Goal: Information Seeking & Learning: Learn about a topic

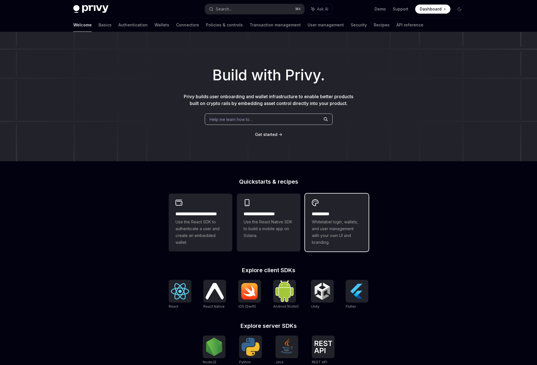
click at [335, 236] on span "Whitelabel login, wallets, and user management with your own UI and branding." at bounding box center [337, 232] width 50 height 27
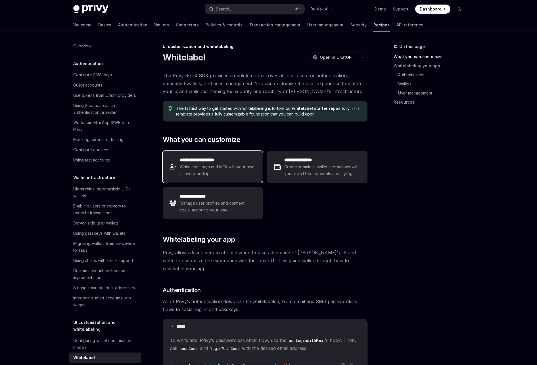
click at [236, 170] on span "Whitelabel login and MFA with your own UI and branding." at bounding box center [218, 171] width 76 height 14
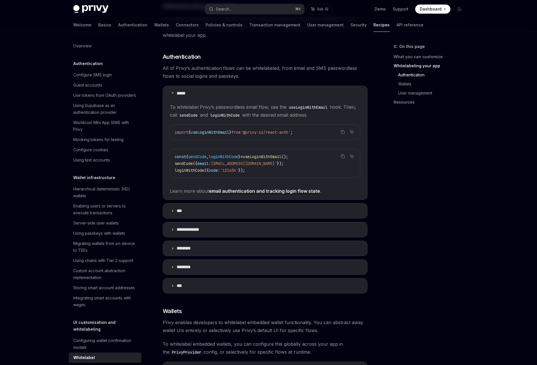
scroll to position [235, 0]
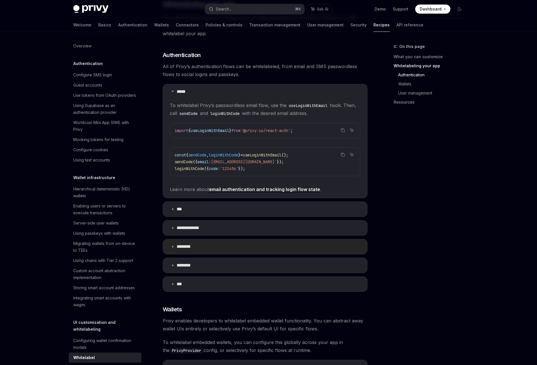
click at [198, 243] on summary "********" at bounding box center [265, 246] width 204 height 15
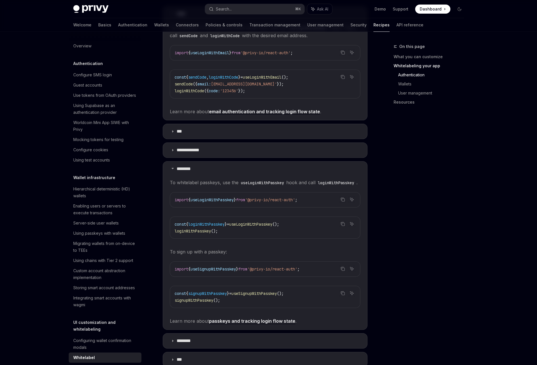
scroll to position [324, 0]
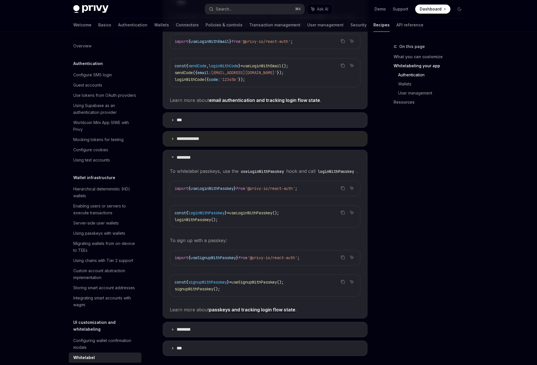
click at [190, 136] on p "**********" at bounding box center [191, 139] width 28 height 6
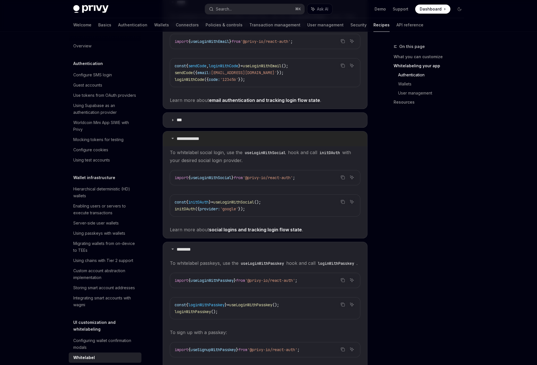
click at [189, 136] on p "**********" at bounding box center [191, 139] width 28 height 6
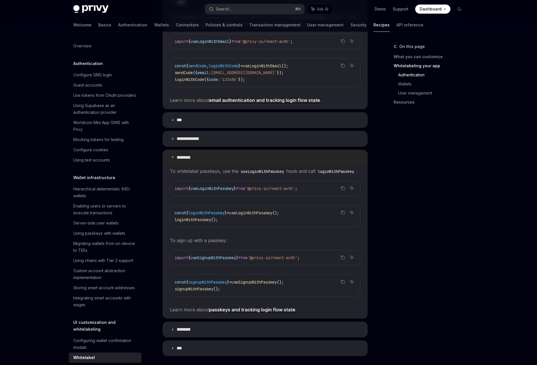
click at [187, 155] on p "********" at bounding box center [187, 158] width 20 height 6
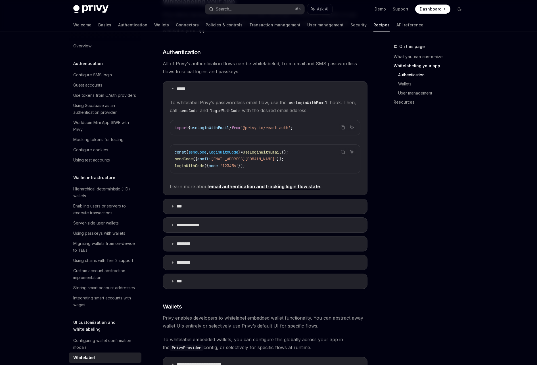
scroll to position [174, 0]
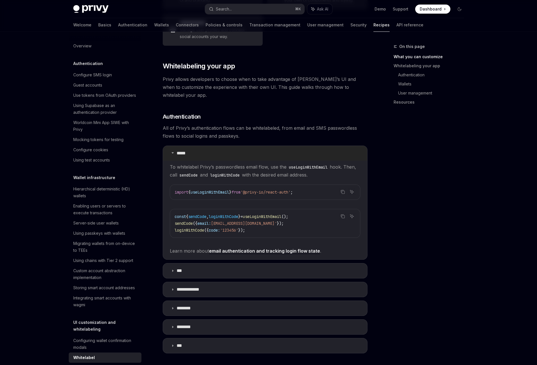
click at [190, 146] on summary "*****" at bounding box center [265, 153] width 204 height 15
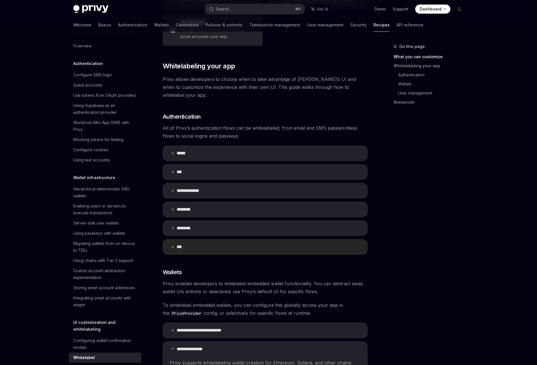
click at [185, 244] on p "***" at bounding box center [182, 247] width 10 height 6
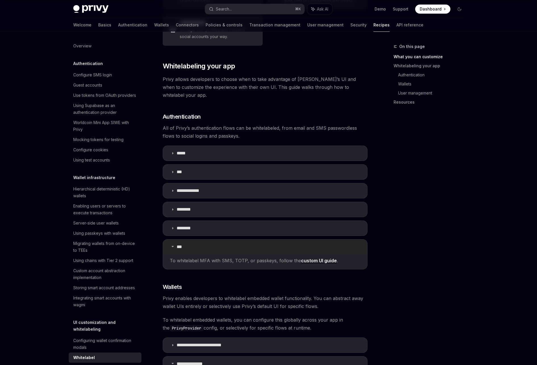
scroll to position [199, 0]
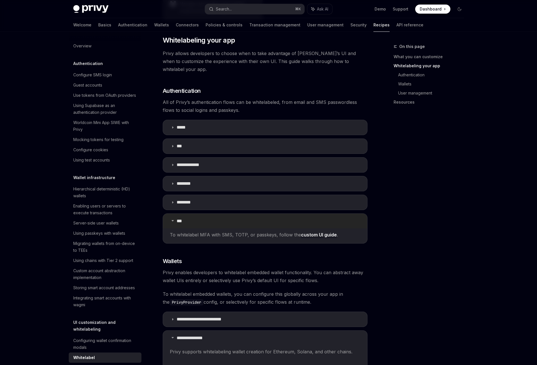
click at [205, 218] on summary "***" at bounding box center [265, 221] width 204 height 15
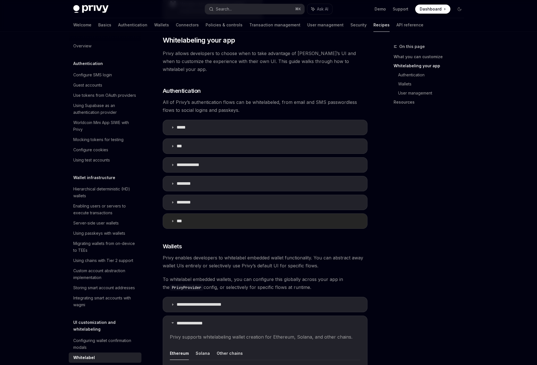
drag, startPoint x: 229, startPoint y: 218, endPoint x: 238, endPoint y: 219, distance: 8.9
click at [229, 218] on summary "***" at bounding box center [265, 221] width 204 height 15
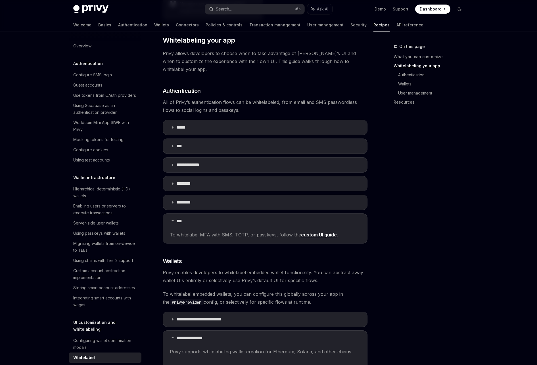
click at [325, 231] on span "To whitelabel MFA with SMS, TOTP, or passkeys, follow the custom UI guide ." at bounding box center [265, 235] width 191 height 8
click at [324, 232] on link "custom UI guide" at bounding box center [319, 235] width 36 height 6
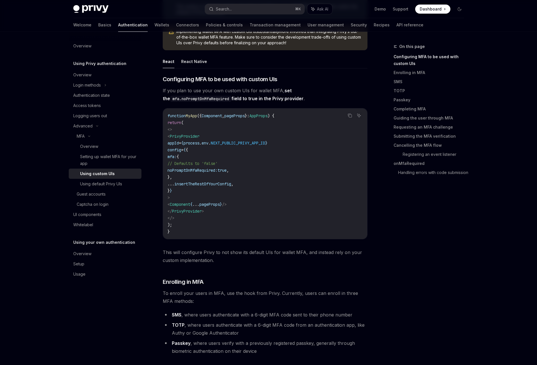
scroll to position [142, 0]
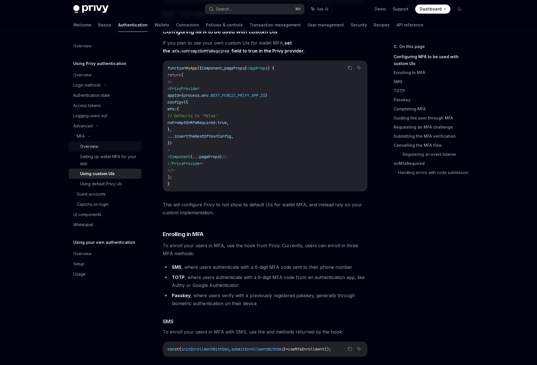
click at [105, 146] on div "Overview" at bounding box center [109, 146] width 58 height 7
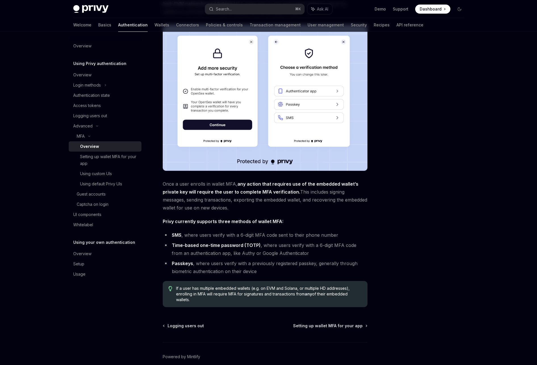
scroll to position [105, 0]
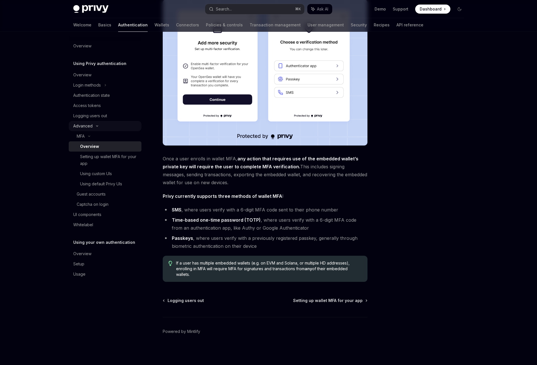
click at [91, 127] on div "Advanced" at bounding box center [82, 126] width 19 height 7
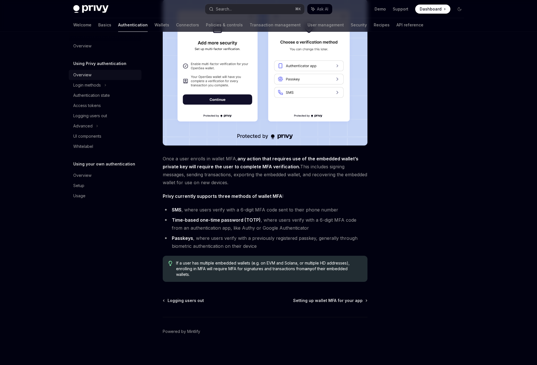
click at [90, 76] on div "Overview" at bounding box center [82, 75] width 18 height 7
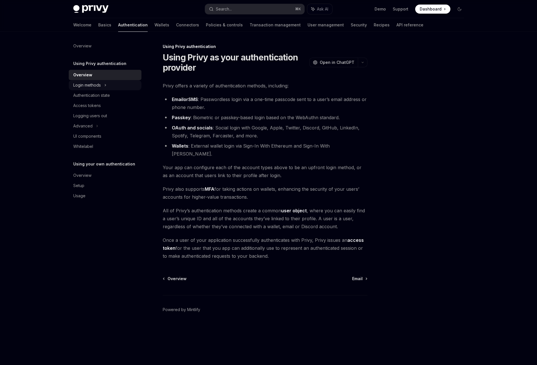
click at [90, 83] on div "Login methods" at bounding box center [87, 85] width 28 height 7
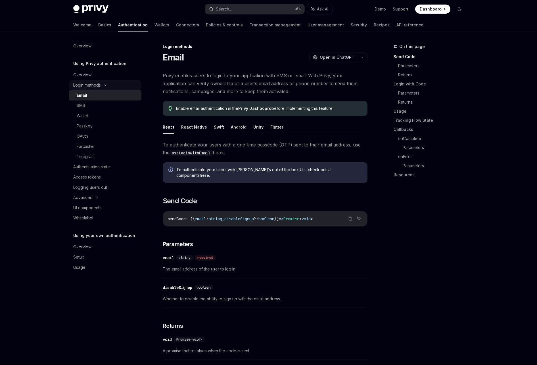
click at [90, 87] on div "Login methods" at bounding box center [87, 85] width 28 height 7
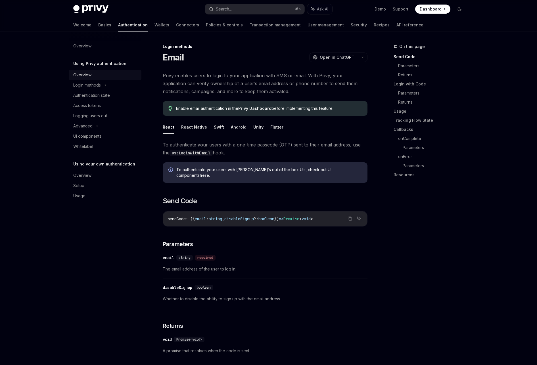
click at [88, 76] on div "Overview" at bounding box center [82, 75] width 18 height 7
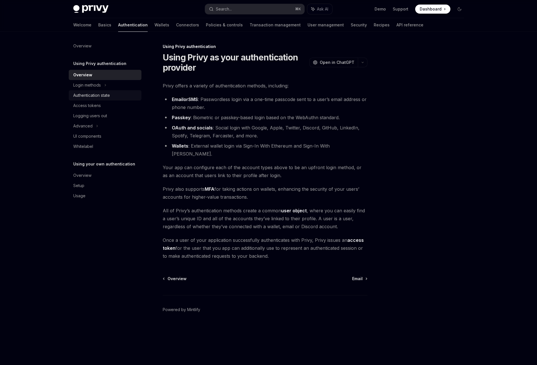
click at [101, 94] on div "Authentication state" at bounding box center [91, 95] width 37 height 7
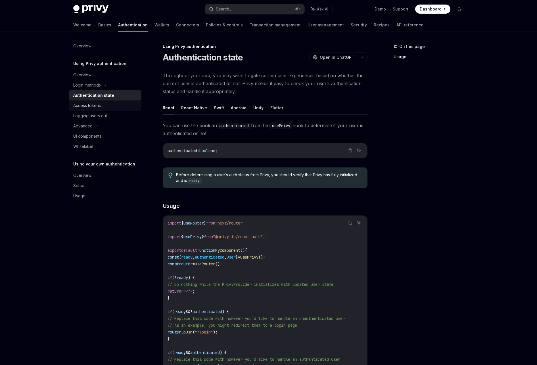
click at [102, 106] on div "Access tokens" at bounding box center [105, 105] width 65 height 7
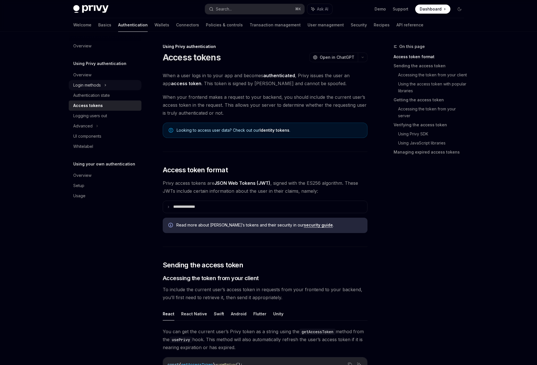
click at [104, 86] on div "Login methods" at bounding box center [105, 85] width 73 height 10
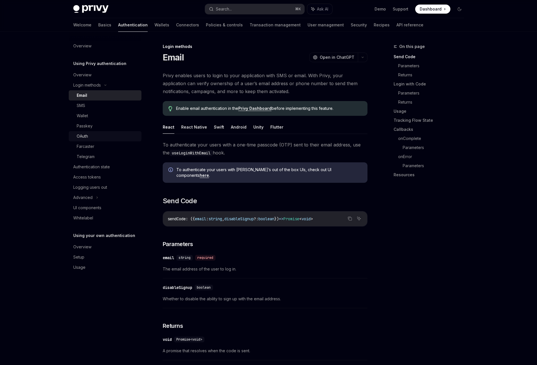
click at [94, 136] on div "OAuth" at bounding box center [107, 136] width 61 height 7
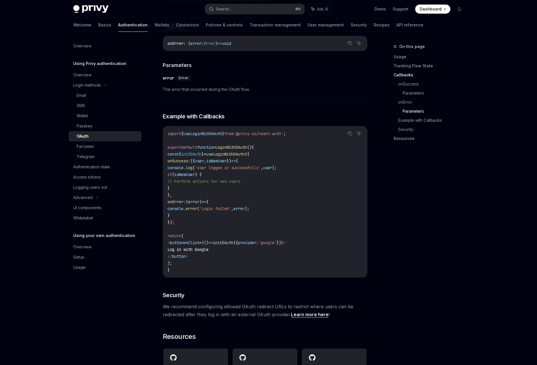
scroll to position [1051, 0]
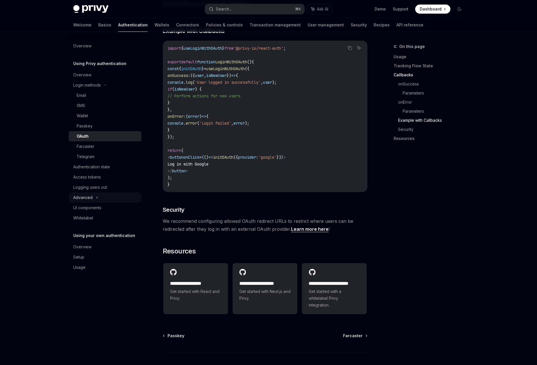
click at [96, 200] on icon at bounding box center [97, 197] width 2 height 7
click at [101, 237] on div "UI components" at bounding box center [87, 238] width 28 height 7
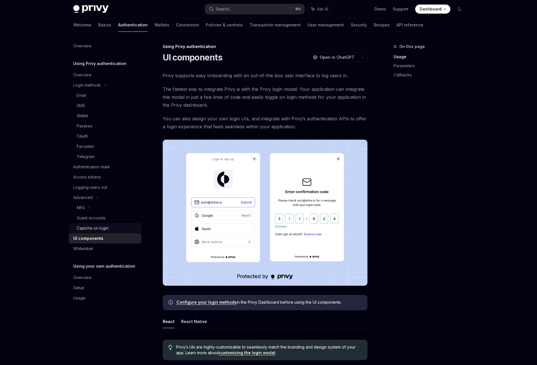
click at [103, 229] on div "Captcha on login" at bounding box center [93, 228] width 32 height 7
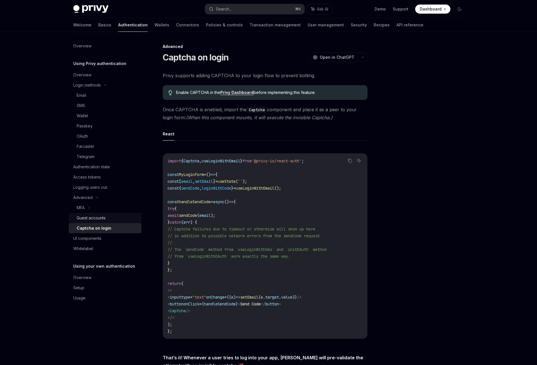
click at [101, 221] on div "Guest accounts" at bounding box center [91, 218] width 29 height 7
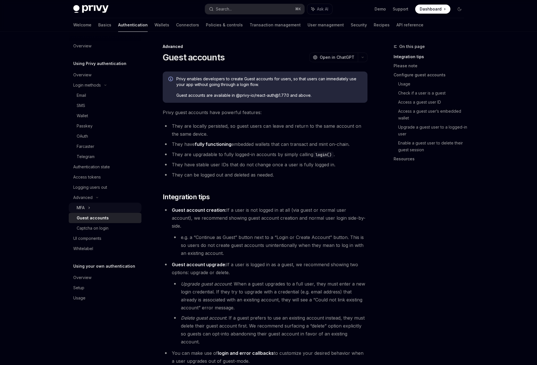
click at [94, 208] on div "MFA" at bounding box center [105, 208] width 73 height 10
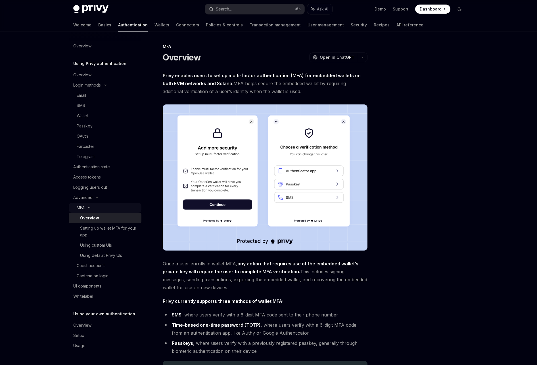
click at [94, 208] on div "MFA" at bounding box center [105, 208] width 73 height 10
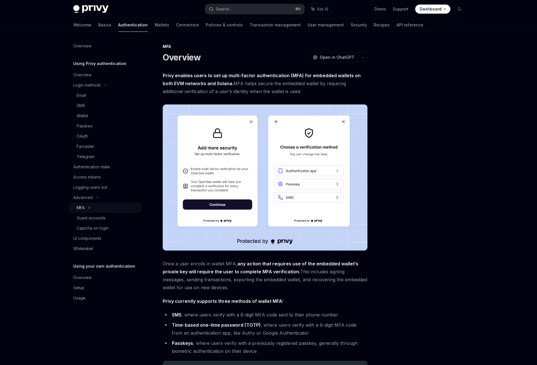
click at [92, 208] on div "MFA" at bounding box center [105, 208] width 73 height 10
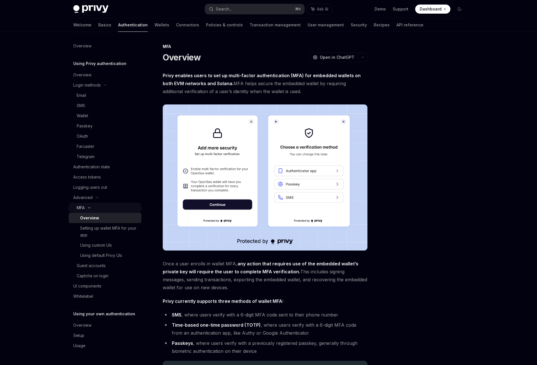
click at [92, 208] on icon at bounding box center [89, 208] width 7 height 2
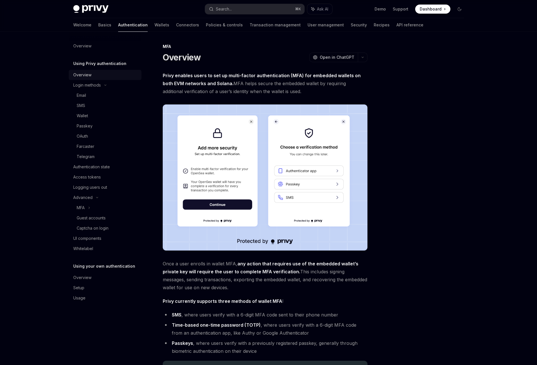
click at [82, 74] on div "Overview" at bounding box center [82, 75] width 18 height 7
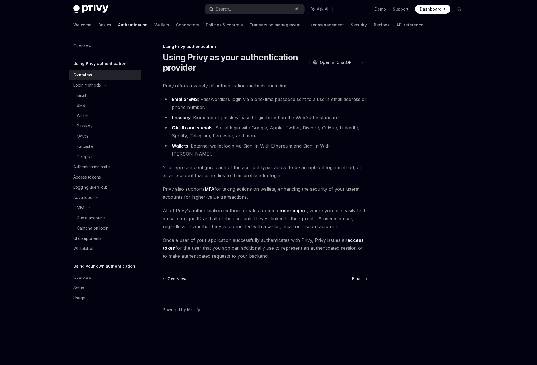
click at [109, 259] on div "Overview Using Privy authentication Overview Login methods Email SMS Wallet Pas…" at bounding box center [105, 172] width 73 height 263
click at [82, 281] on div "Overview" at bounding box center [82, 277] width 18 height 7
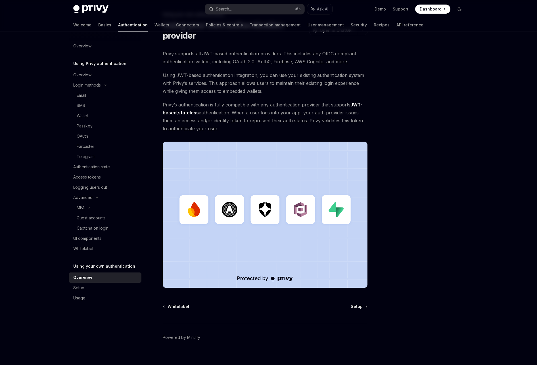
scroll to position [39, 0]
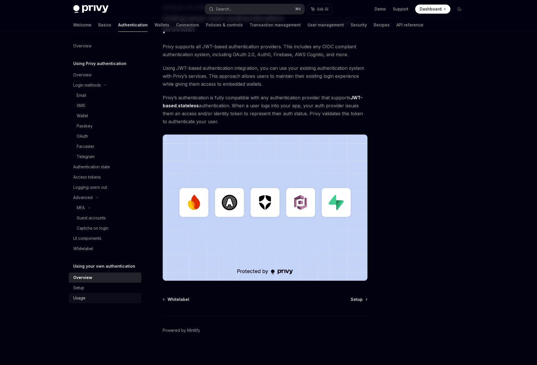
click at [87, 299] on div "Usage" at bounding box center [105, 298] width 65 height 7
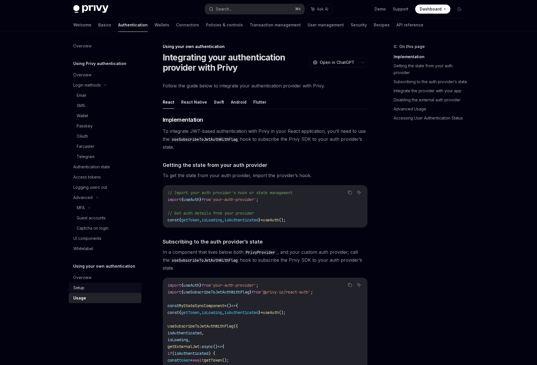
click at [89, 289] on div "Setup" at bounding box center [105, 288] width 65 height 7
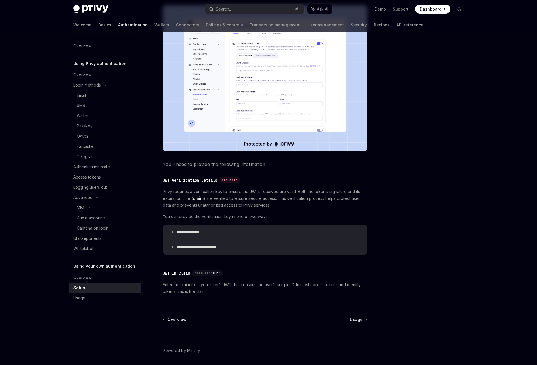
scroll to position [166, 0]
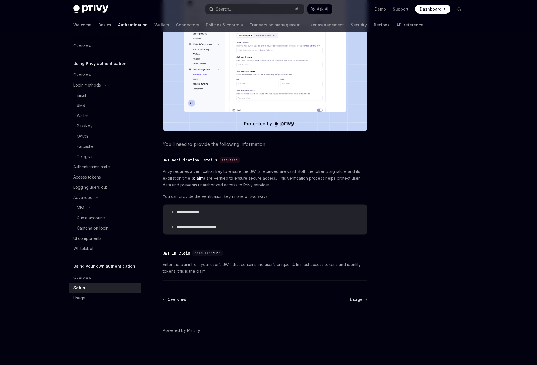
click at [165, 204] on div "**********" at bounding box center [265, 201] width 205 height 67
click at [172, 212] on icon at bounding box center [172, 212] width 3 height 3
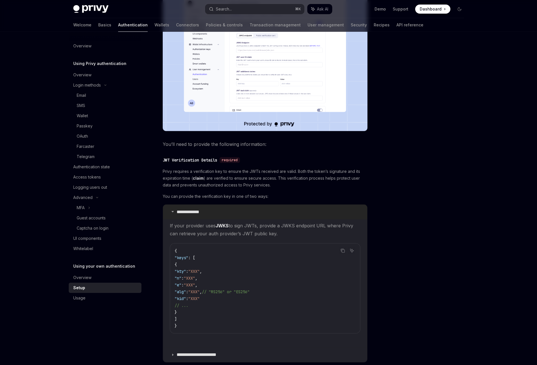
click at [174, 213] on icon at bounding box center [172, 211] width 3 height 3
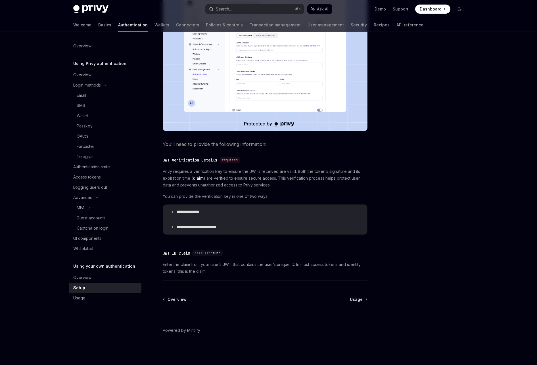
click at [182, 239] on div "**********" at bounding box center [265, 199] width 205 height 90
click at [183, 228] on p "**********" at bounding box center [201, 227] width 49 height 6
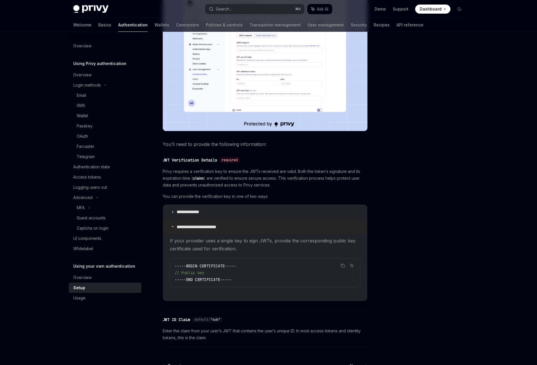
click at [180, 228] on p "**********" at bounding box center [201, 227] width 49 height 6
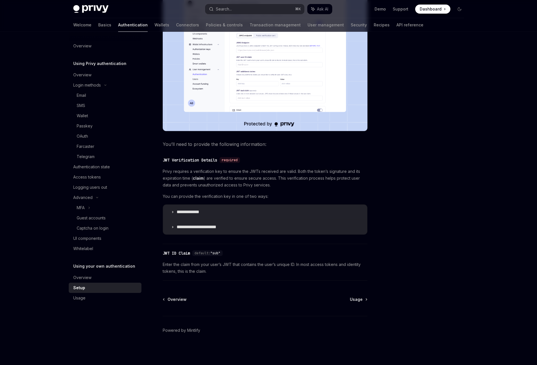
click at [86, 292] on link "Setup" at bounding box center [105, 288] width 73 height 10
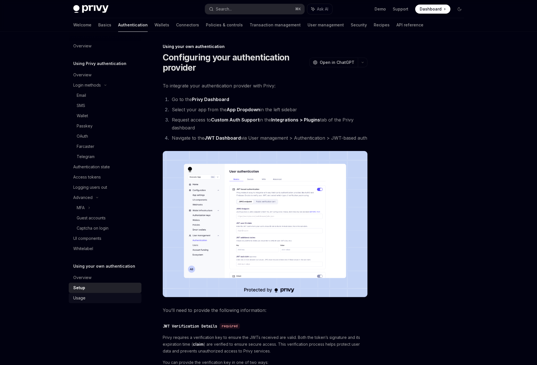
click at [87, 300] on div "Usage" at bounding box center [105, 298] width 65 height 7
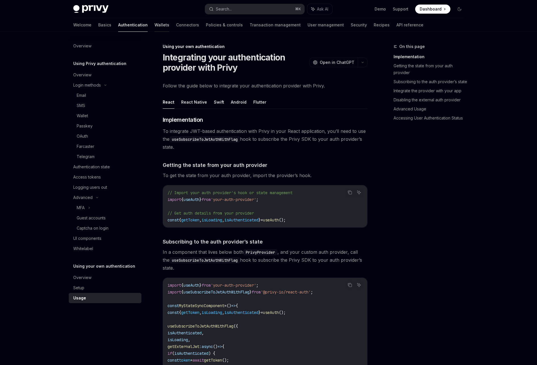
click at [155, 22] on link "Wallets" at bounding box center [162, 25] width 15 height 14
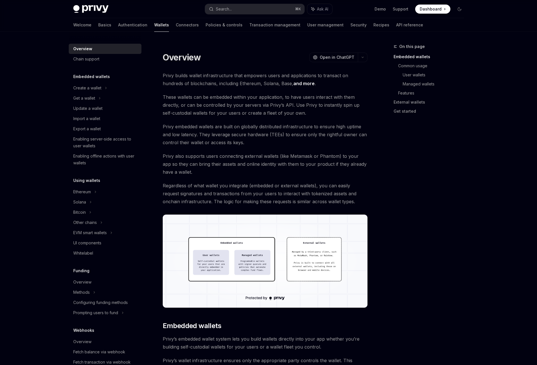
click at [293, 82] on link "and more" at bounding box center [303, 84] width 21 height 6
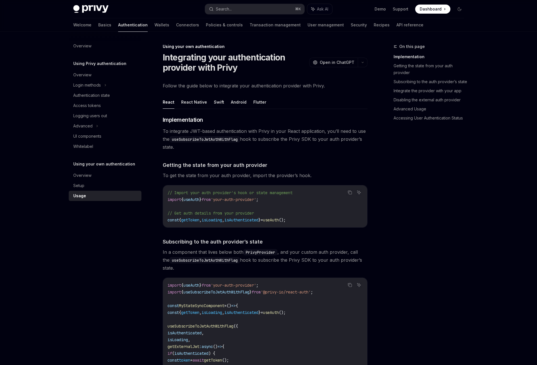
click at [111, 168] on div "Using your own authentication Overview Setup Usage" at bounding box center [105, 181] width 73 height 40
click at [99, 177] on div "Overview" at bounding box center [105, 175] width 65 height 7
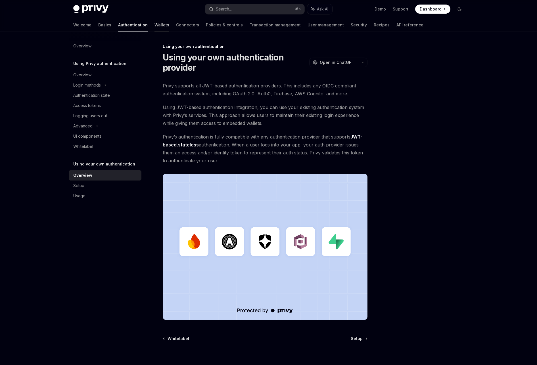
click at [155, 26] on link "Wallets" at bounding box center [162, 25] width 15 height 14
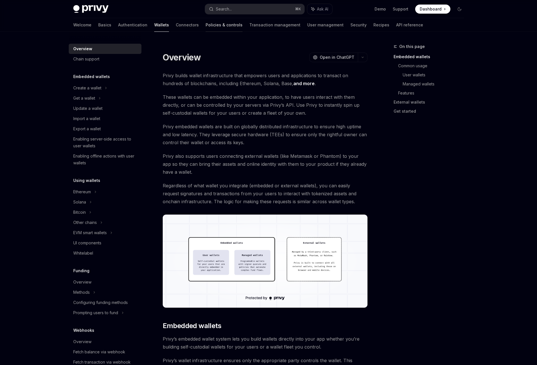
click at [206, 28] on link "Policies & controls" at bounding box center [224, 25] width 37 height 14
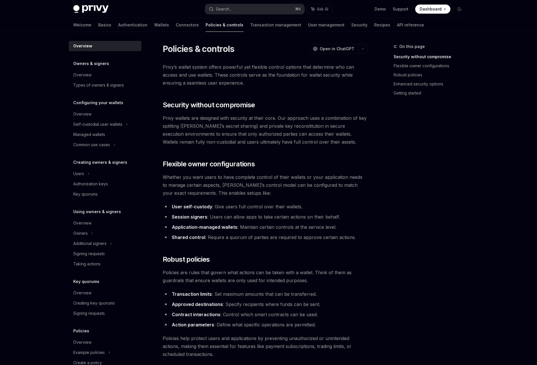
click at [229, 82] on span "Privy’s wallet system offers powerful yet flexible control options that determi…" at bounding box center [265, 75] width 205 height 24
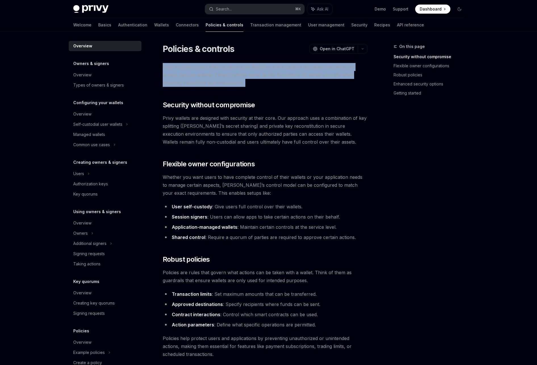
click at [229, 82] on span "Privy’s wallet system offers powerful yet flexible control options that determi…" at bounding box center [265, 75] width 205 height 24
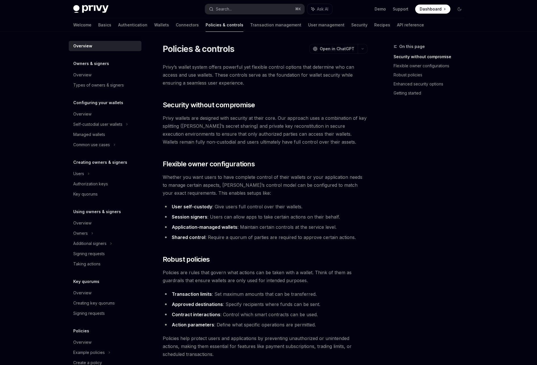
click at [238, 93] on div "Privy’s wallet system offers powerful yet flexible control options that determi…" at bounding box center [265, 350] width 205 height 574
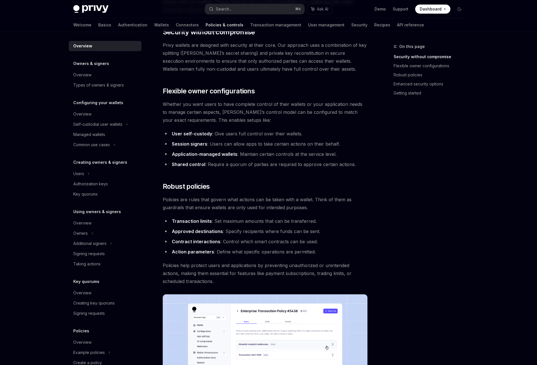
scroll to position [90, 0]
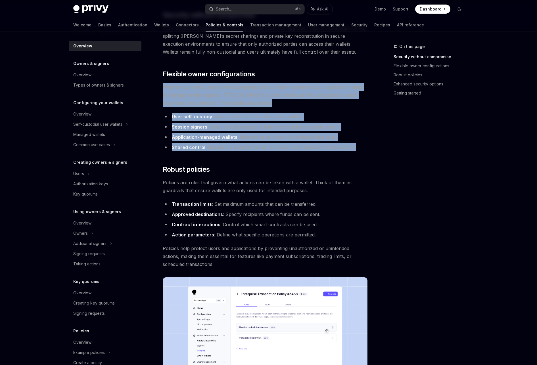
drag, startPoint x: 355, startPoint y: 145, endPoint x: 155, endPoint y: 86, distance: 208.3
click at [155, 86] on div "Policies & controls OpenAI Open in ChatGPT OpenAI Open in ChatGPT Privy’s walle…" at bounding box center [212, 292] width 314 height 678
click at [162, 85] on div "Policies & controls OpenAI Open in ChatGPT OpenAI Open in ChatGPT Privy’s walle…" at bounding box center [212, 292] width 314 height 678
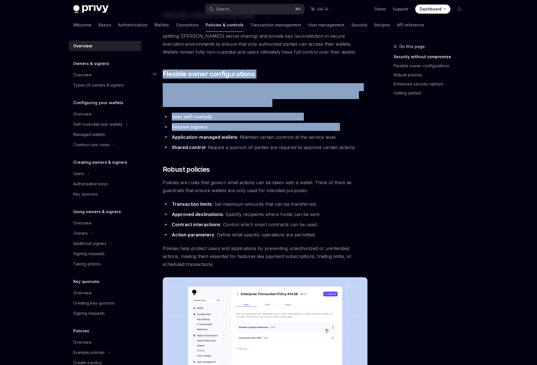
drag, startPoint x: 348, startPoint y: 127, endPoint x: 164, endPoint y: 74, distance: 190.9
click at [164, 74] on div "Privy’s wallet system offers powerful yet flexible control options that determi…" at bounding box center [265, 260] width 205 height 574
click at [164, 74] on span "Flexible owner configurations" at bounding box center [209, 74] width 92 height 9
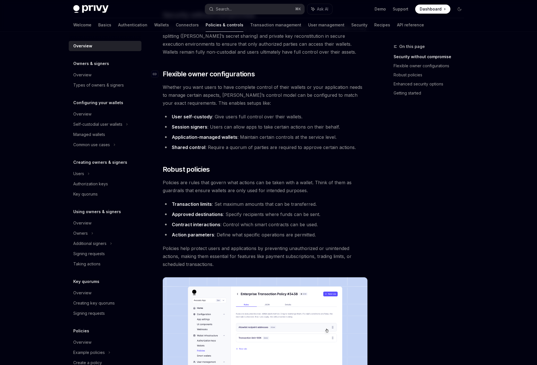
scroll to position [116, 0]
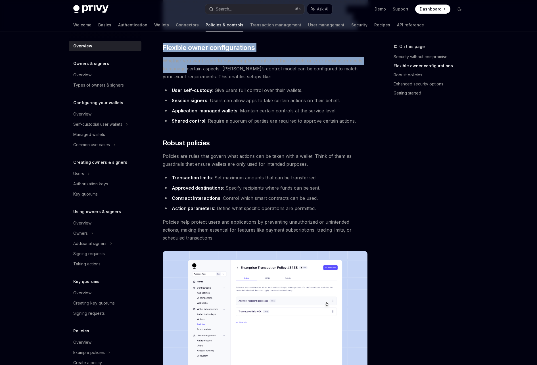
drag, startPoint x: 379, startPoint y: 121, endPoint x: 183, endPoint y: 66, distance: 203.5
click at [182, 66] on div "On this page Security without compromise Flexible owner configurations Robust p…" at bounding box center [269, 259] width 400 height 689
click at [377, 126] on div "On this page Security without compromise Flexible owner configurations Robust p…" at bounding box center [269, 259] width 400 height 689
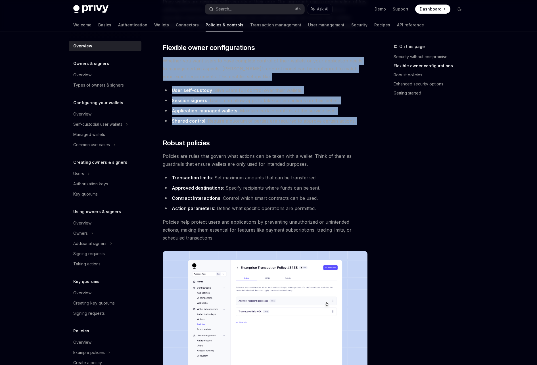
drag, startPoint x: 358, startPoint y: 128, endPoint x: 169, endPoint y: 75, distance: 196.0
click at [158, 55] on div "Policies & controls OpenAI Open in ChatGPT OpenAI Open in ChatGPT Privy’s walle…" at bounding box center [212, 266] width 314 height 678
click at [169, 75] on span "Whether you want users to have complete control of their wallets or your applic…" at bounding box center [265, 69] width 205 height 24
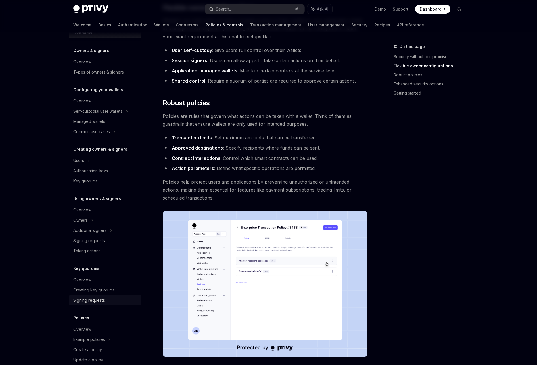
scroll to position [0, 0]
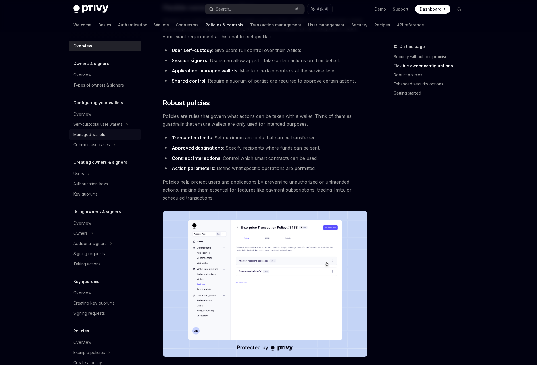
click at [88, 135] on div "Managed wallets" at bounding box center [89, 134] width 32 height 7
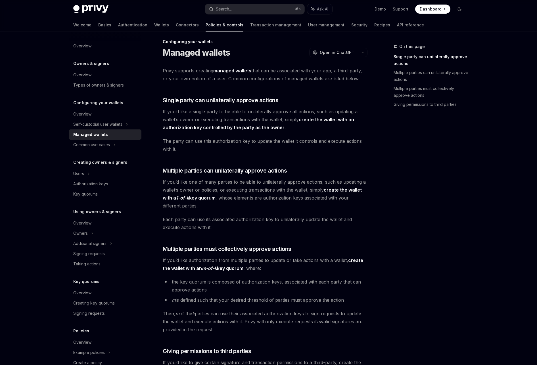
scroll to position [118, 0]
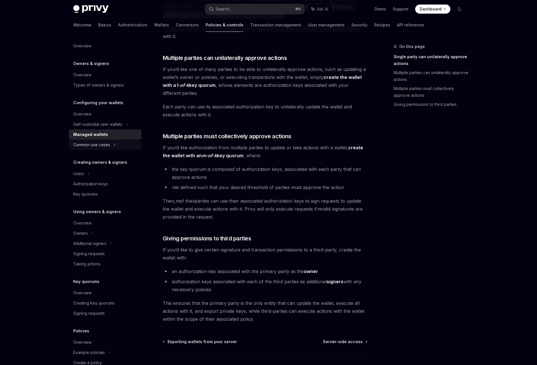
click at [95, 145] on div "Common use cases" at bounding box center [91, 144] width 37 height 7
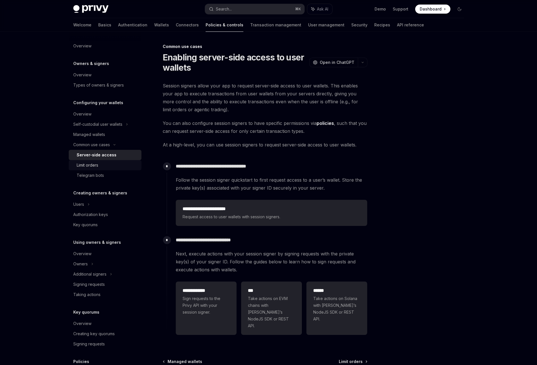
click at [98, 165] on div "Limit orders" at bounding box center [88, 165] width 22 height 7
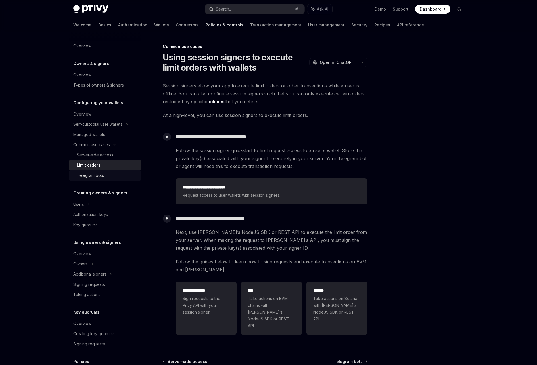
click at [103, 171] on link "Telegram bots" at bounding box center [105, 175] width 73 height 10
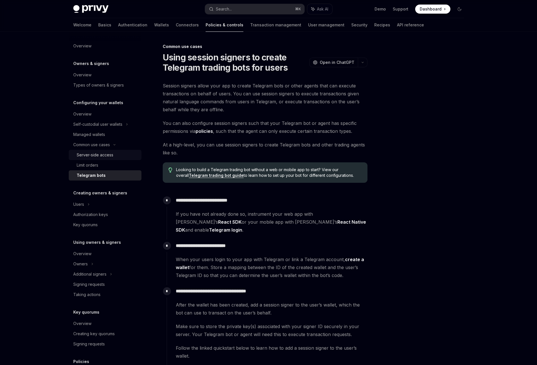
click at [103, 157] on div "Server-side access" at bounding box center [95, 155] width 37 height 7
type textarea "*"
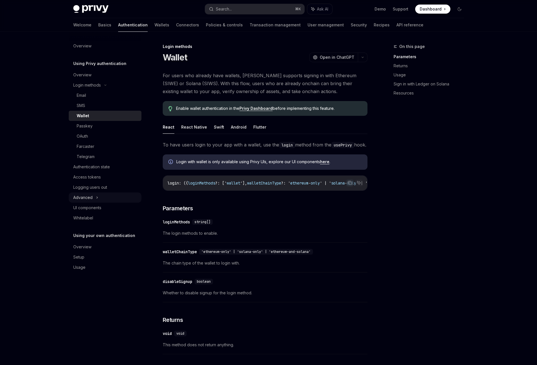
click at [87, 196] on div "Advanced" at bounding box center [82, 197] width 19 height 7
click at [88, 197] on div "Advanced" at bounding box center [82, 197] width 19 height 7
click at [101, 127] on div "Passkey" at bounding box center [107, 126] width 61 height 7
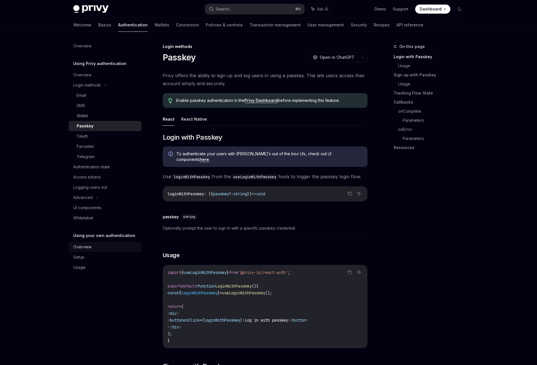
click at [90, 247] on div "Overview" at bounding box center [82, 247] width 18 height 7
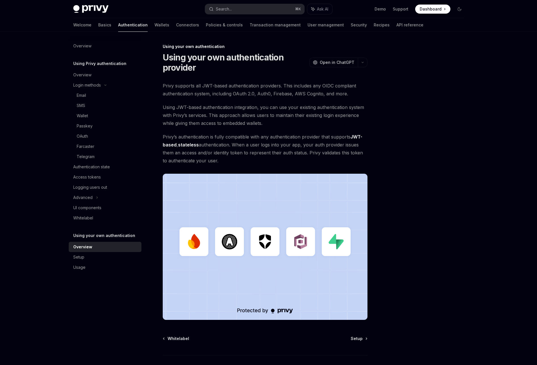
scroll to position [39, 0]
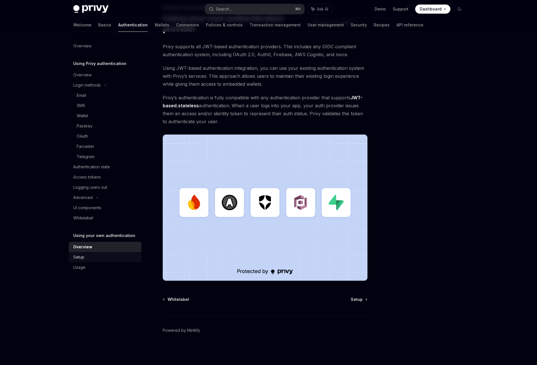
click at [97, 253] on link "Setup" at bounding box center [105, 257] width 73 height 10
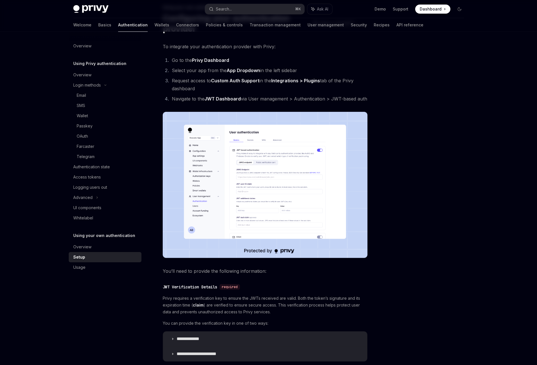
scroll to position [20, 0]
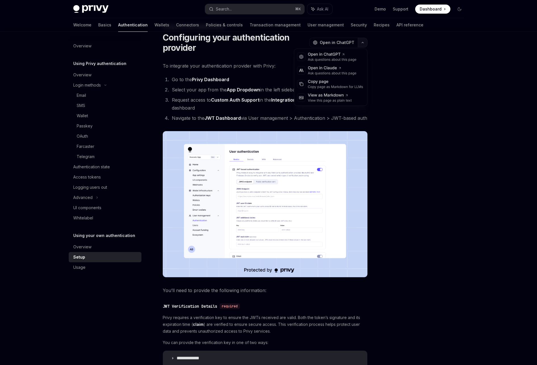
click at [362, 42] on icon "button" at bounding box center [362, 42] width 7 height 2
click at [260, 78] on li "Go to the Privy Dashboard" at bounding box center [268, 80] width 197 height 8
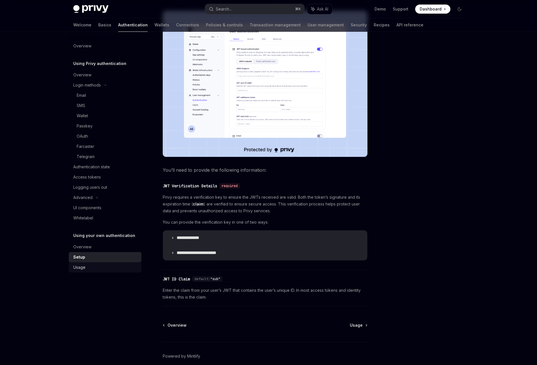
click at [105, 267] on div "Usage" at bounding box center [105, 267] width 65 height 7
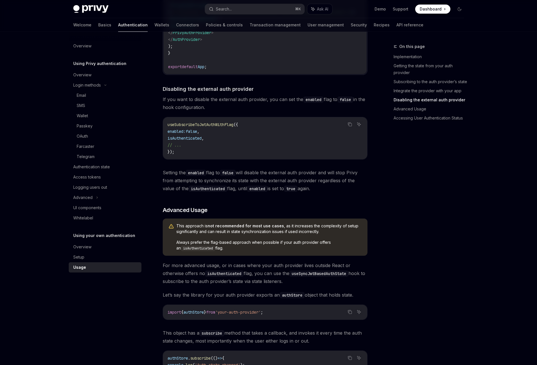
scroll to position [484, 0]
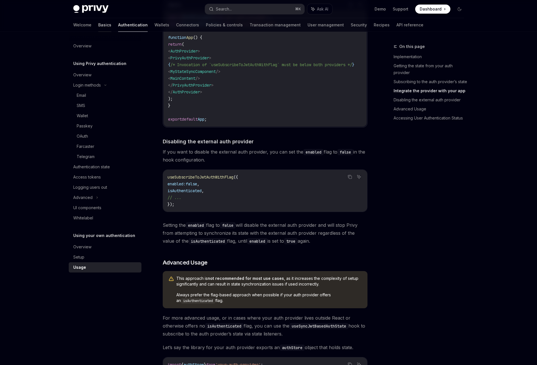
click at [98, 27] on link "Basics" at bounding box center [104, 25] width 13 height 14
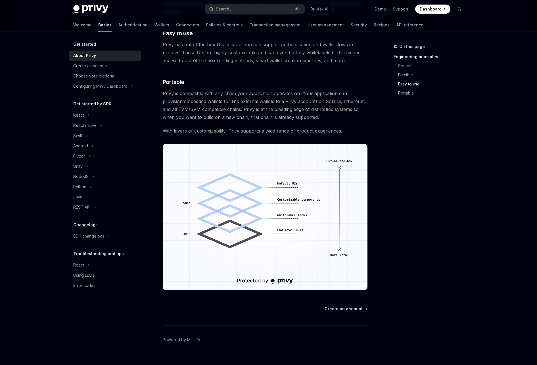
scroll to position [378, 0]
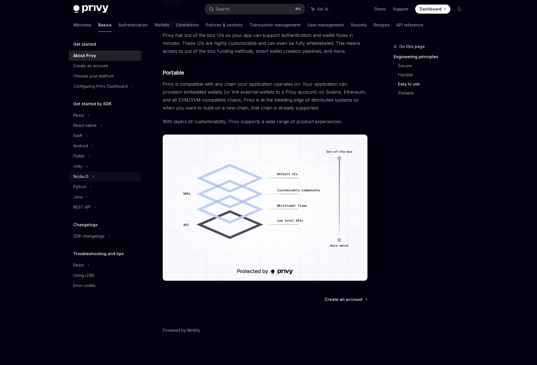
click at [94, 176] on div "NodeJS" at bounding box center [105, 177] width 73 height 10
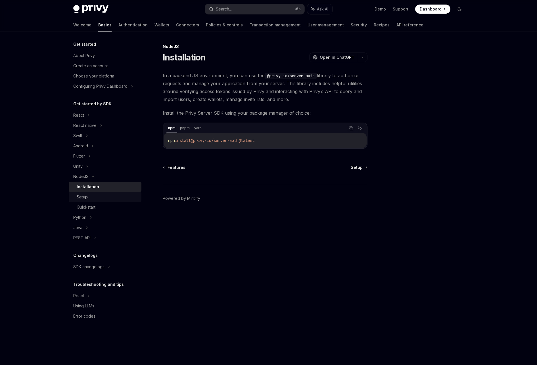
click at [97, 201] on link "Setup" at bounding box center [105, 197] width 73 height 10
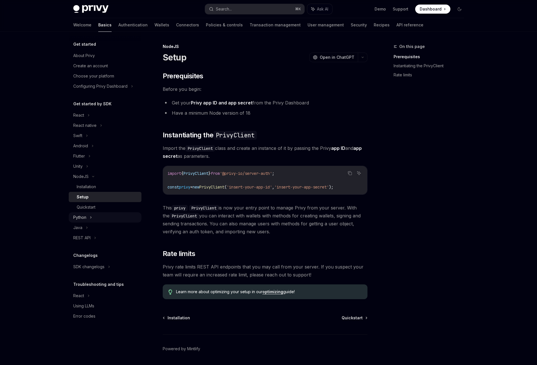
click at [97, 214] on div "Python" at bounding box center [105, 218] width 73 height 10
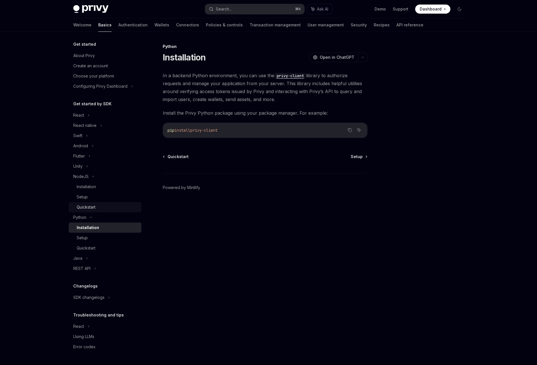
click at [97, 211] on div "Quickstart" at bounding box center [107, 207] width 61 height 7
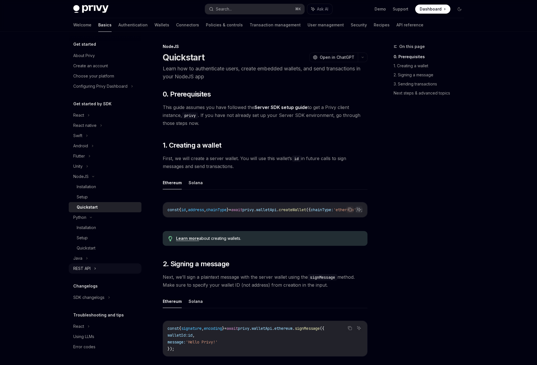
click at [115, 266] on div "REST API" at bounding box center [105, 269] width 73 height 10
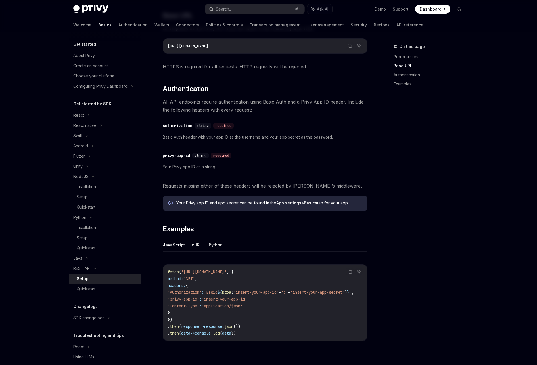
scroll to position [175, 0]
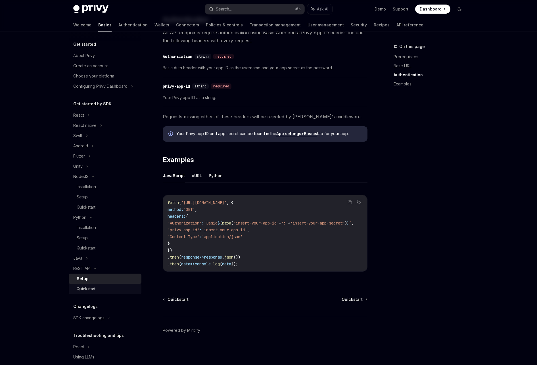
click at [104, 293] on link "Quickstart" at bounding box center [105, 289] width 73 height 10
type textarea "*"
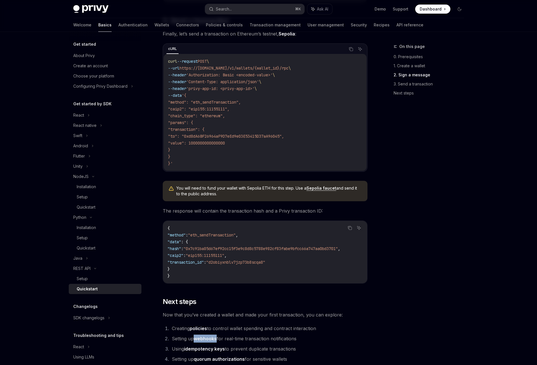
scroll to position [378, 0]
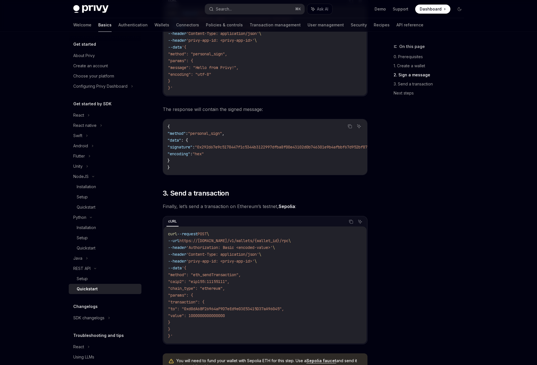
click at [440, 8] on span "Dashboard" at bounding box center [431, 9] width 22 height 6
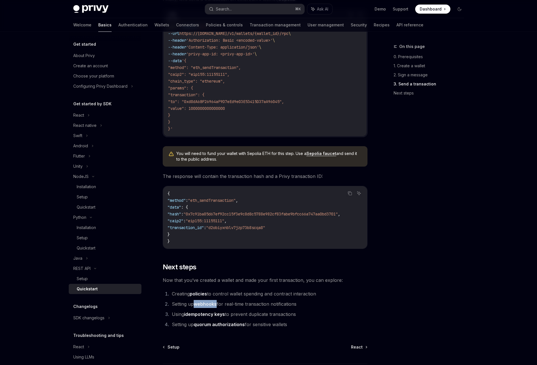
scroll to position [637, 0]
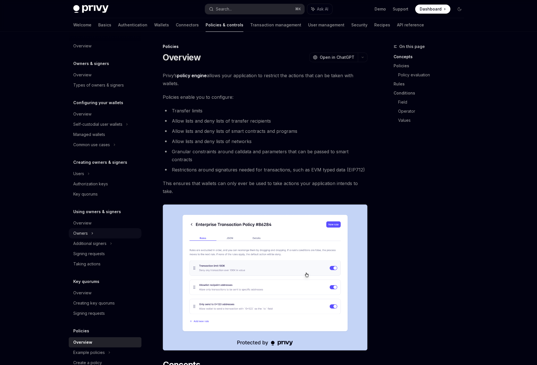
scroll to position [35, 0]
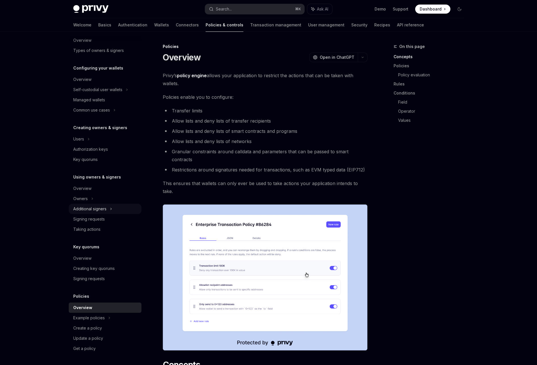
click at [93, 213] on div "Additional signers" at bounding box center [105, 209] width 73 height 10
type textarea "*"
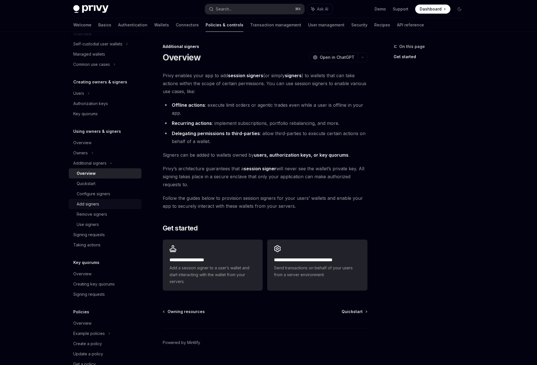
scroll to position [96, 0]
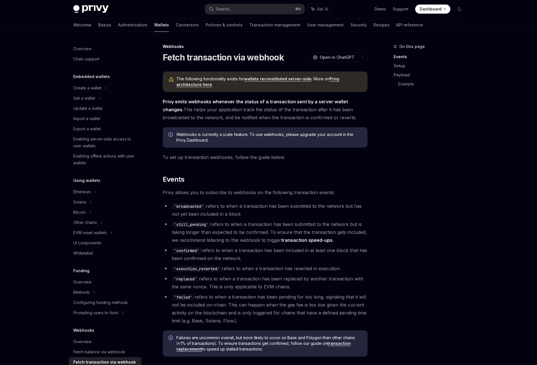
scroll to position [126, 0]
